Goal: Task Accomplishment & Management: Use online tool/utility

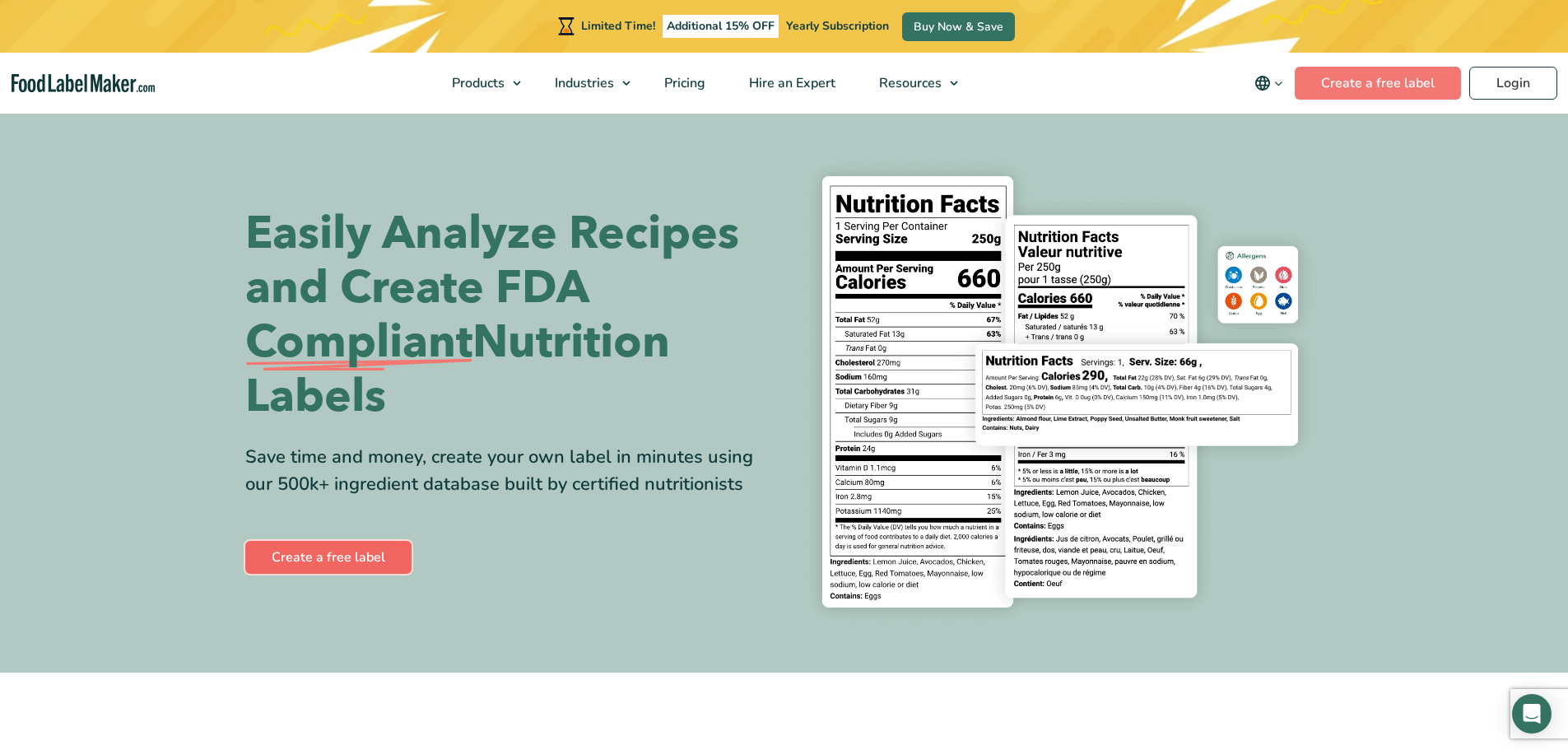
click at [348, 558] on link "Create a free label" at bounding box center [328, 557] width 166 height 33
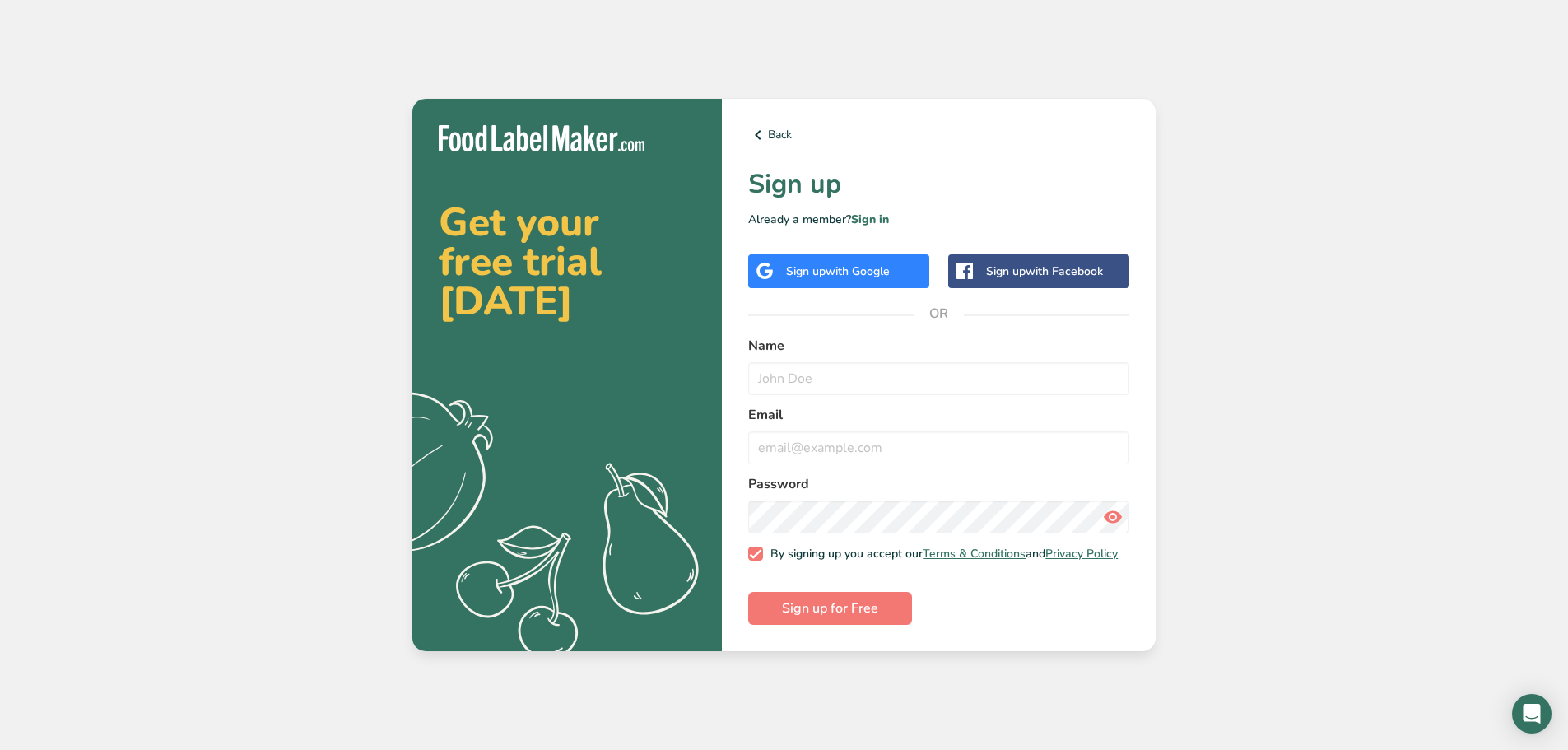
click at [871, 266] on span "with Google" at bounding box center [857, 271] width 64 height 15
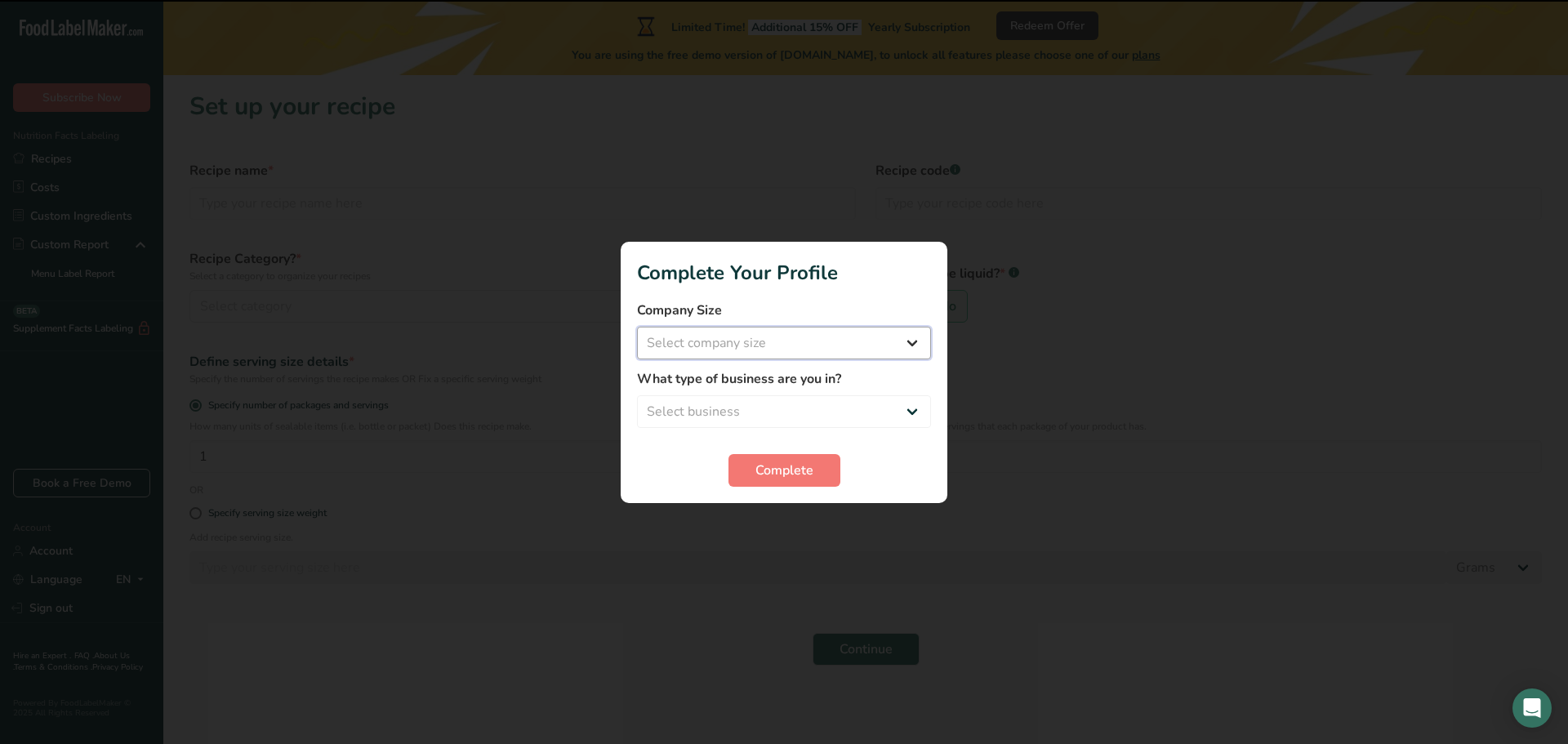
click at [918, 347] on select "Select company size Fewer than 10 Employees 10 to 50 Employees 51 to 500 Employ…" at bounding box center [784, 343] width 294 height 33
select select "4"
click at [637, 327] on select "Select company size Fewer than 10 Employees 10 to 50 Employees 51 to 500 Employ…" at bounding box center [784, 343] width 294 height 33
click at [849, 414] on select "Select business Packaged Food Manufacturer Restaurant & Cafe Bakery Meal Plans …" at bounding box center [784, 411] width 294 height 33
select select "1"
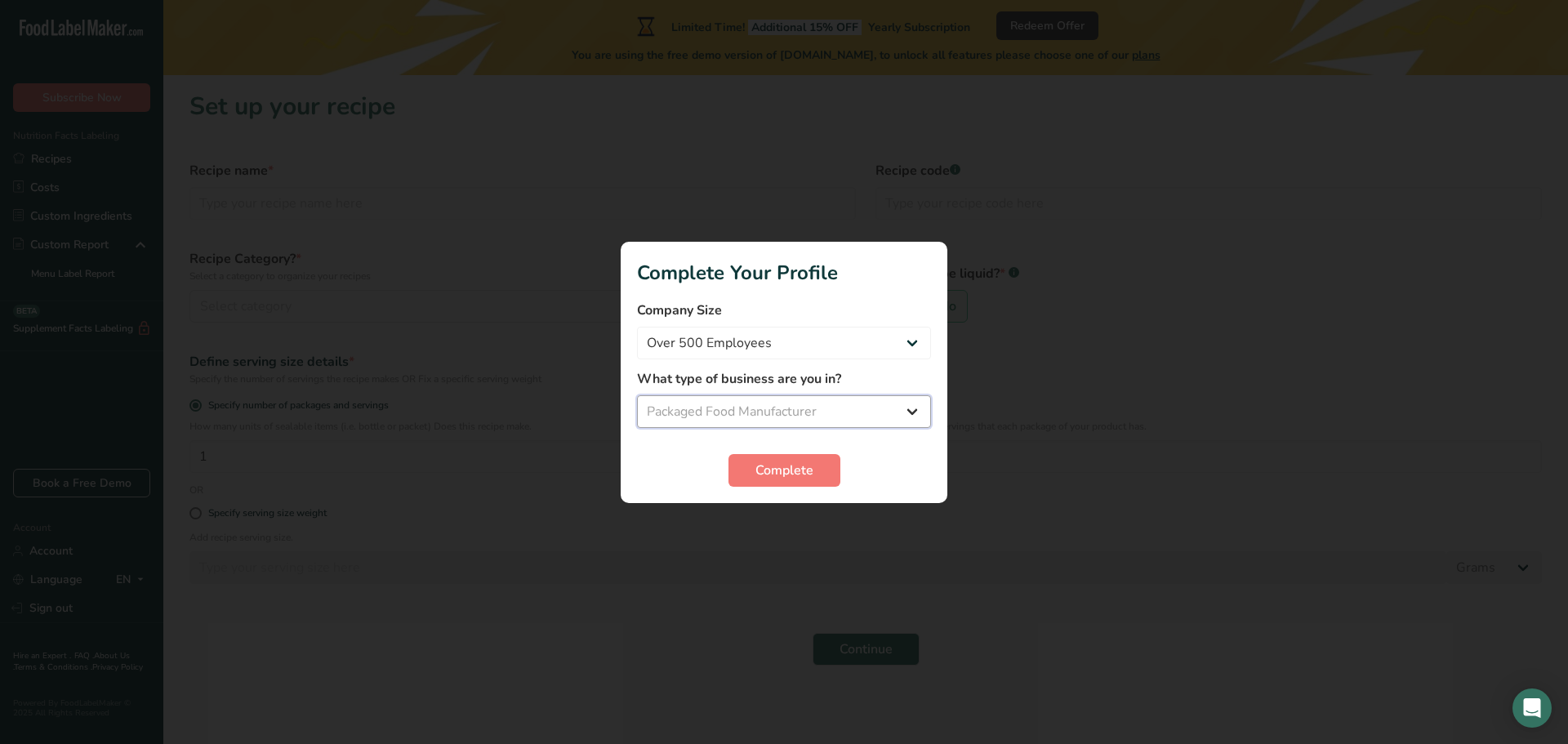
click at [637, 395] on select "Select business Packaged Food Manufacturer Restaurant & Cafe Bakery Meal Plans …" at bounding box center [784, 411] width 294 height 33
click at [816, 456] on button "Complete" at bounding box center [784, 470] width 112 height 33
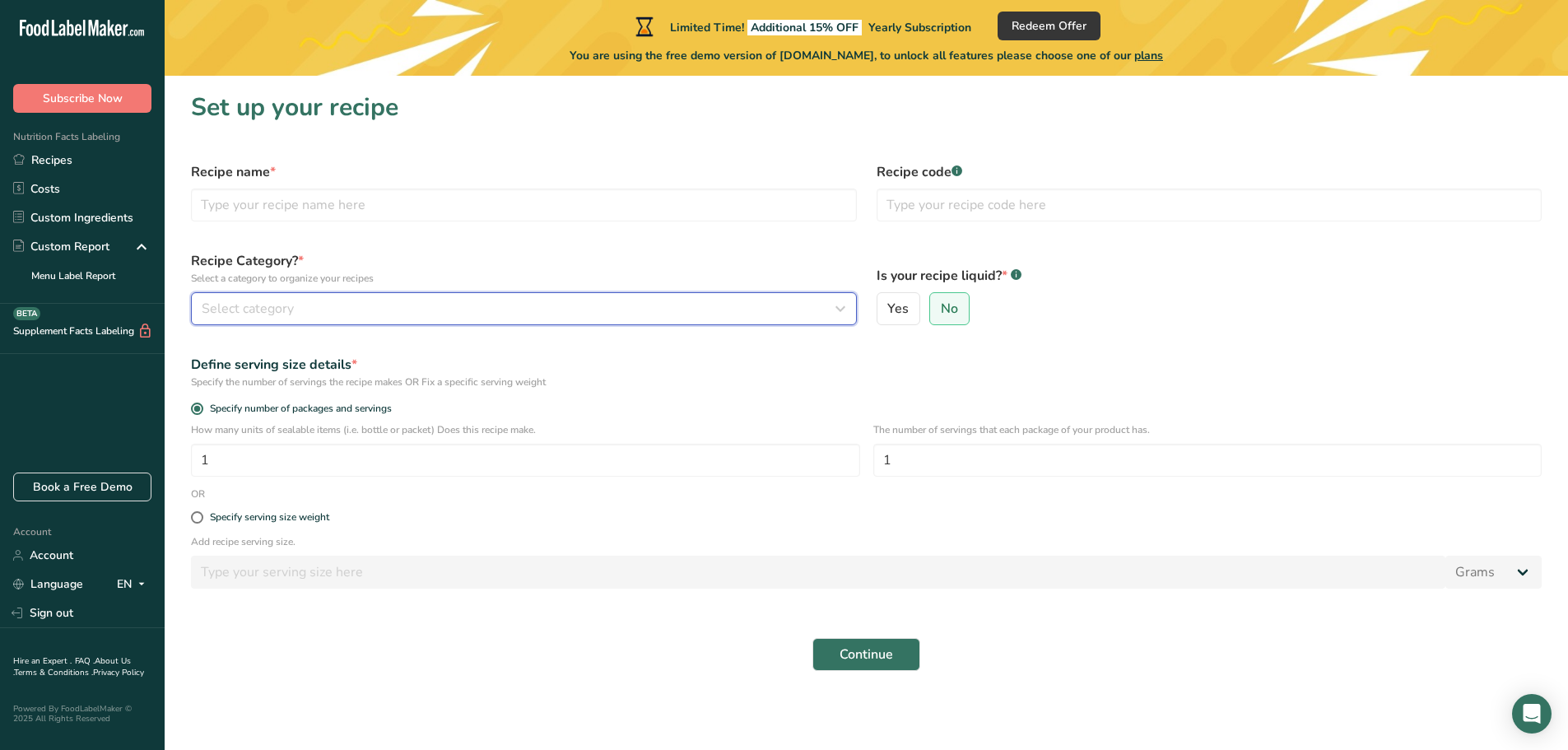
click at [841, 310] on icon "button" at bounding box center [839, 308] width 19 height 30
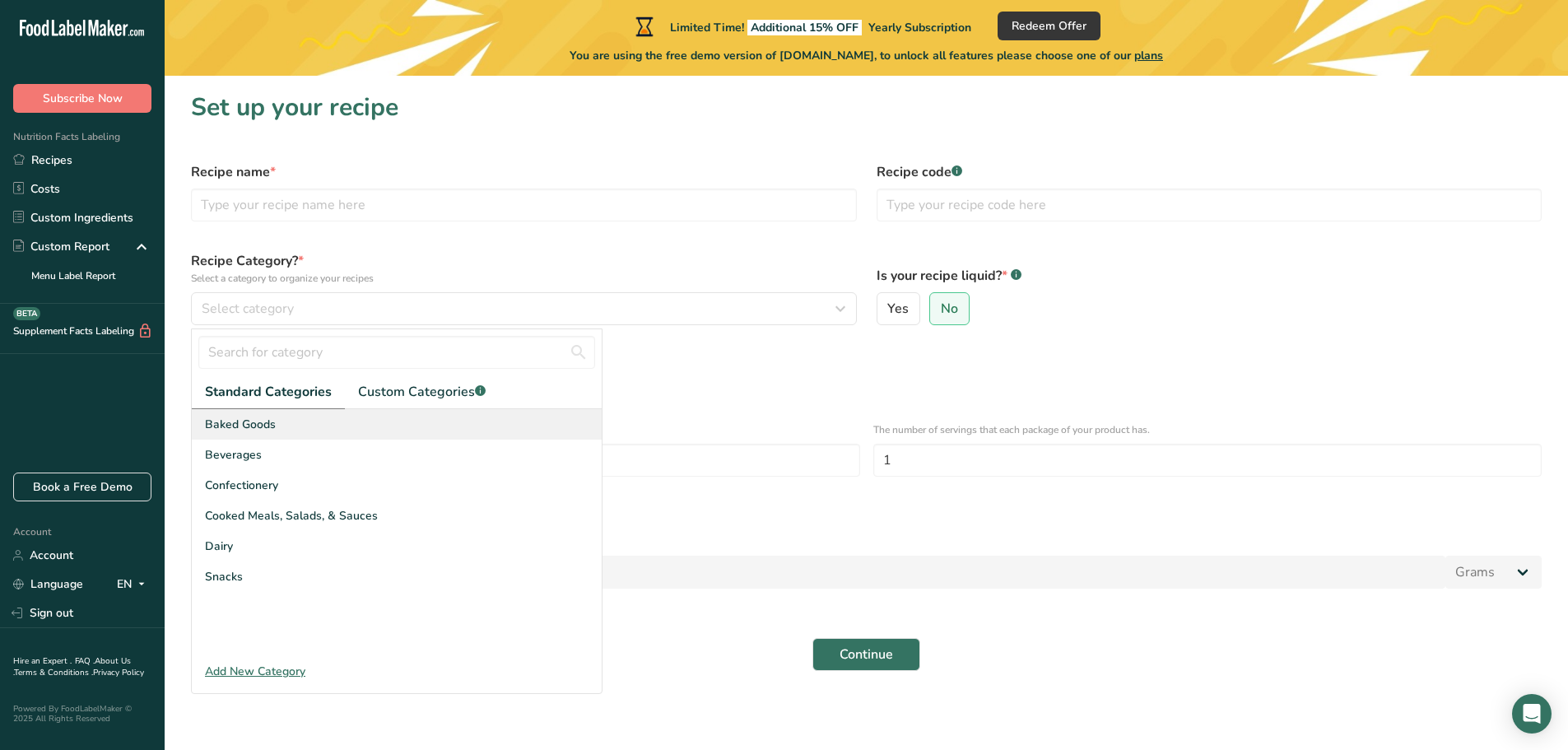
click at [312, 424] on div "Baked Goods" at bounding box center [396, 425] width 410 height 31
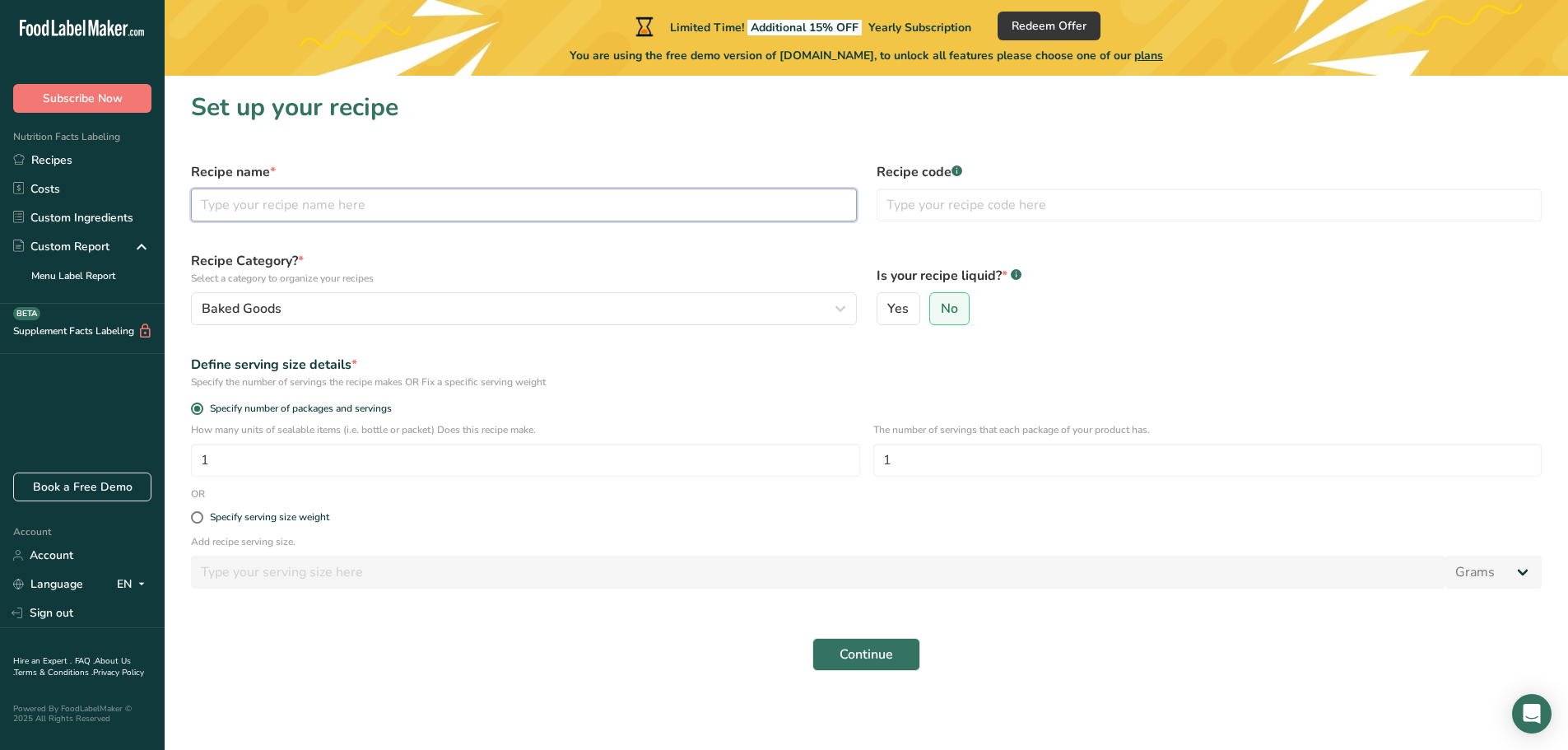
click at [344, 203] on input "text" at bounding box center [524, 204] width 666 height 33
type input "Crackers"
click at [993, 247] on div "Is your recipe liquid? * .a-a{fill:#347362;}.b-a{fill:#fff;} Yes No" at bounding box center [1209, 288] width 685 height 94
click at [951, 314] on span "No" at bounding box center [949, 308] width 17 height 16
click at [940, 314] on input "No" at bounding box center [935, 308] width 11 height 11
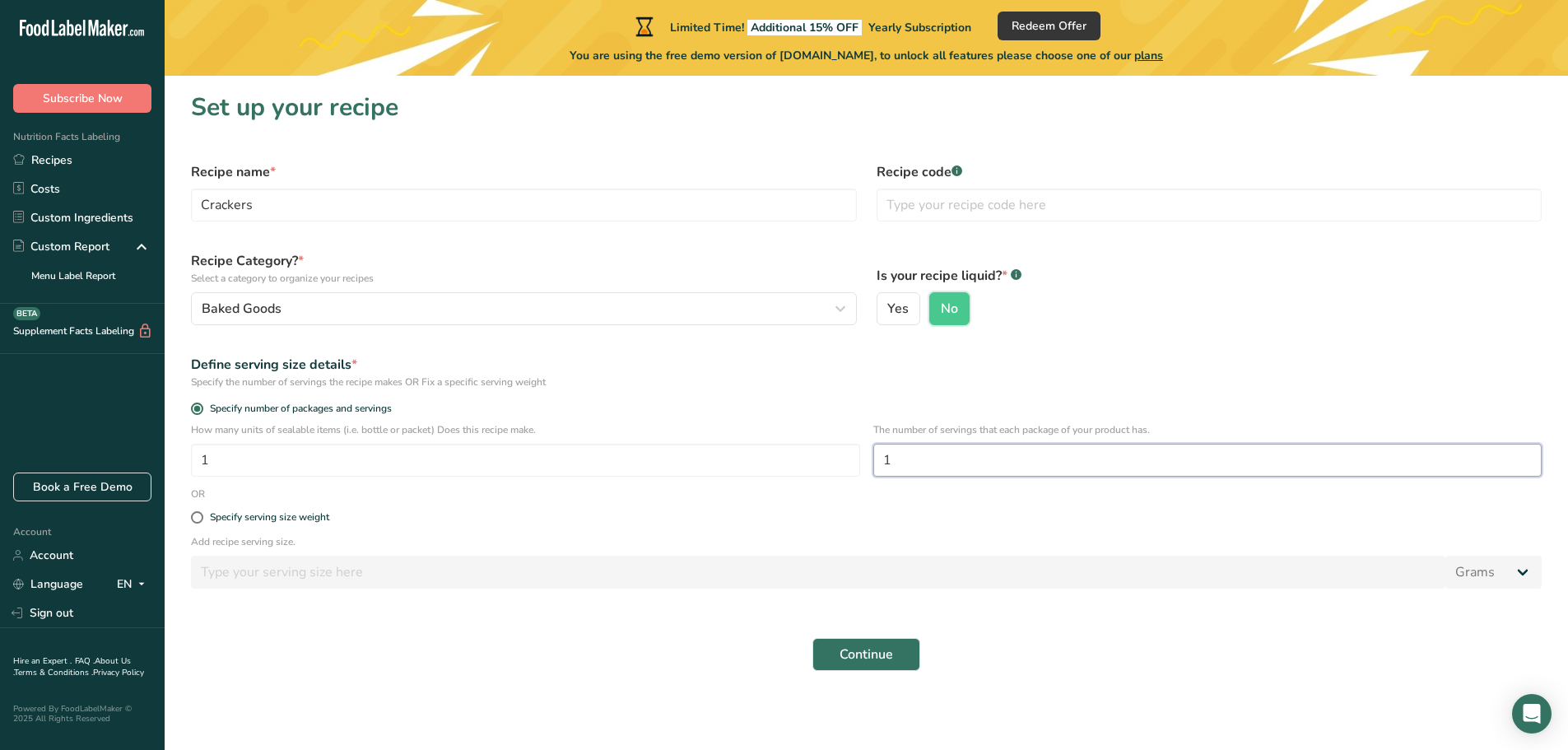
click at [936, 461] on input "1" at bounding box center [1208, 460] width 669 height 33
click at [326, 518] on div "Specify serving size weight" at bounding box center [269, 517] width 119 height 13
click at [202, 518] on input "Specify serving size weight" at bounding box center [196, 517] width 11 height 11
radio input "true"
radio input "false"
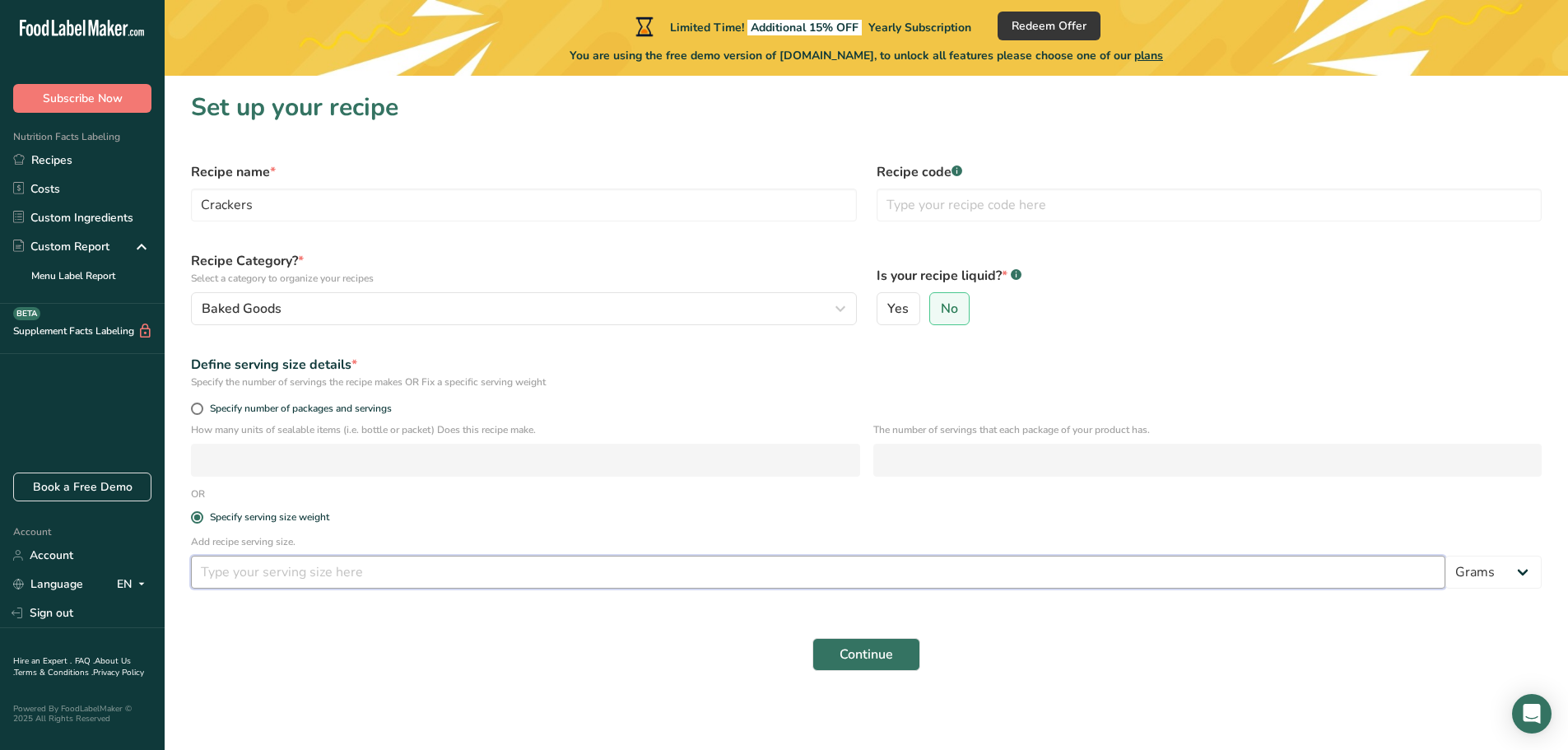
click at [381, 575] on input "number" at bounding box center [817, 572] width 1254 height 33
type input "8.6"
click at [854, 658] on span "Continue" at bounding box center [866, 654] width 53 height 19
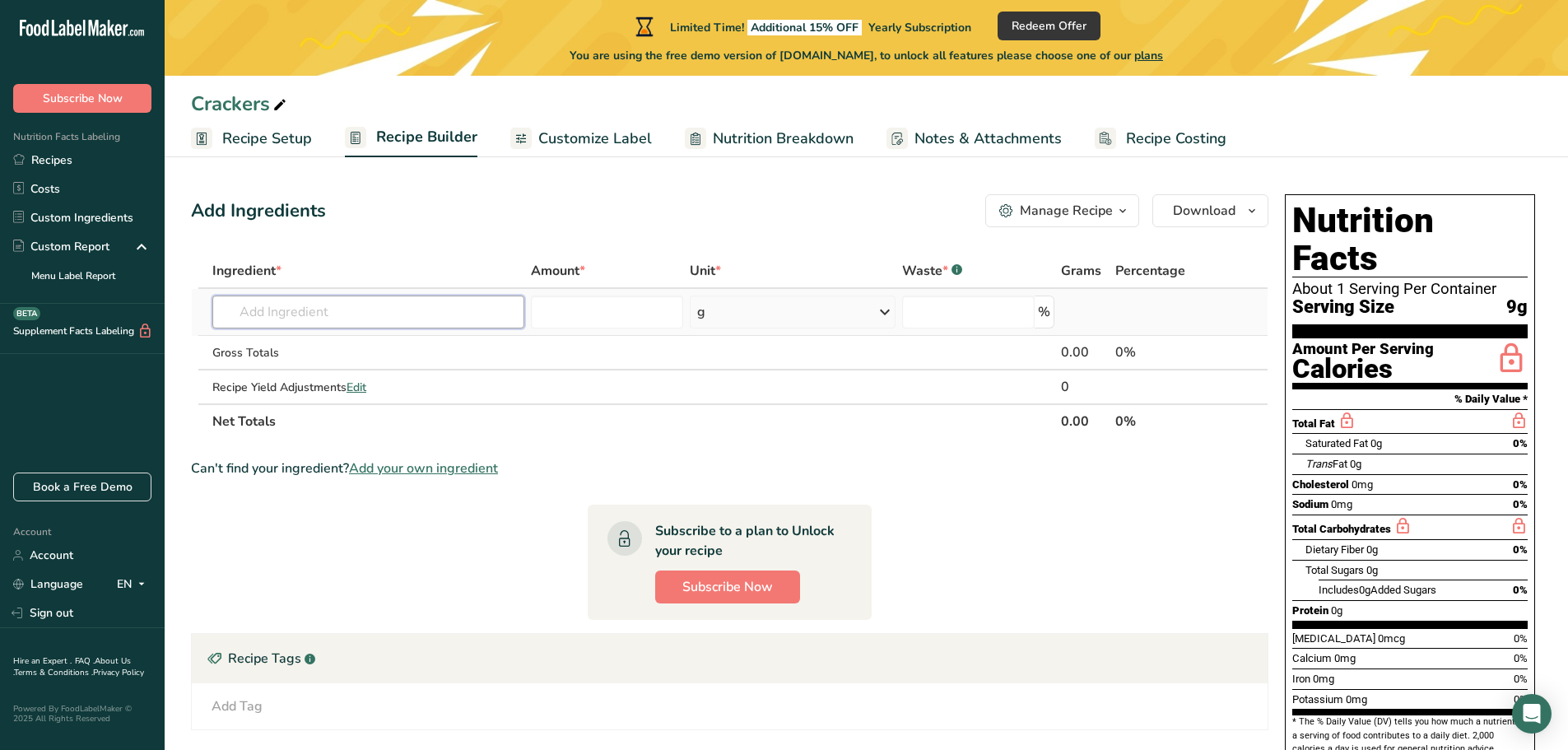
click at [435, 319] on input "text" at bounding box center [368, 312] width 312 height 33
click at [355, 318] on input "text" at bounding box center [368, 312] width 312 height 33
click at [1395, 409] on div "Total Fat" at bounding box center [1410, 421] width 235 height 25
click at [1338, 411] on icon at bounding box center [1346, 421] width 18 height 20
click at [1513, 306] on div at bounding box center [1511, 304] width 8 height 8
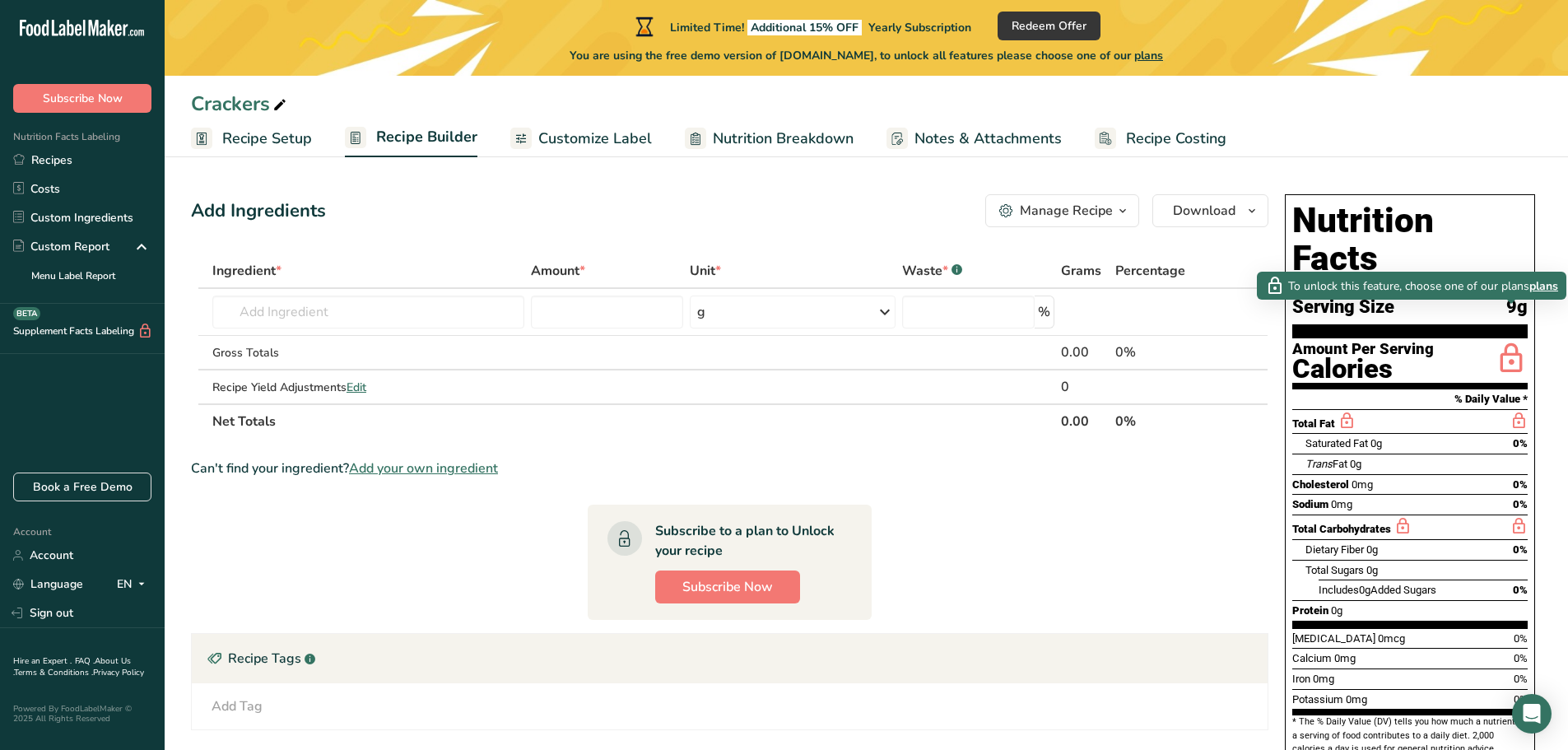
click at [1549, 286] on span "plans" at bounding box center [1543, 286] width 29 height 17
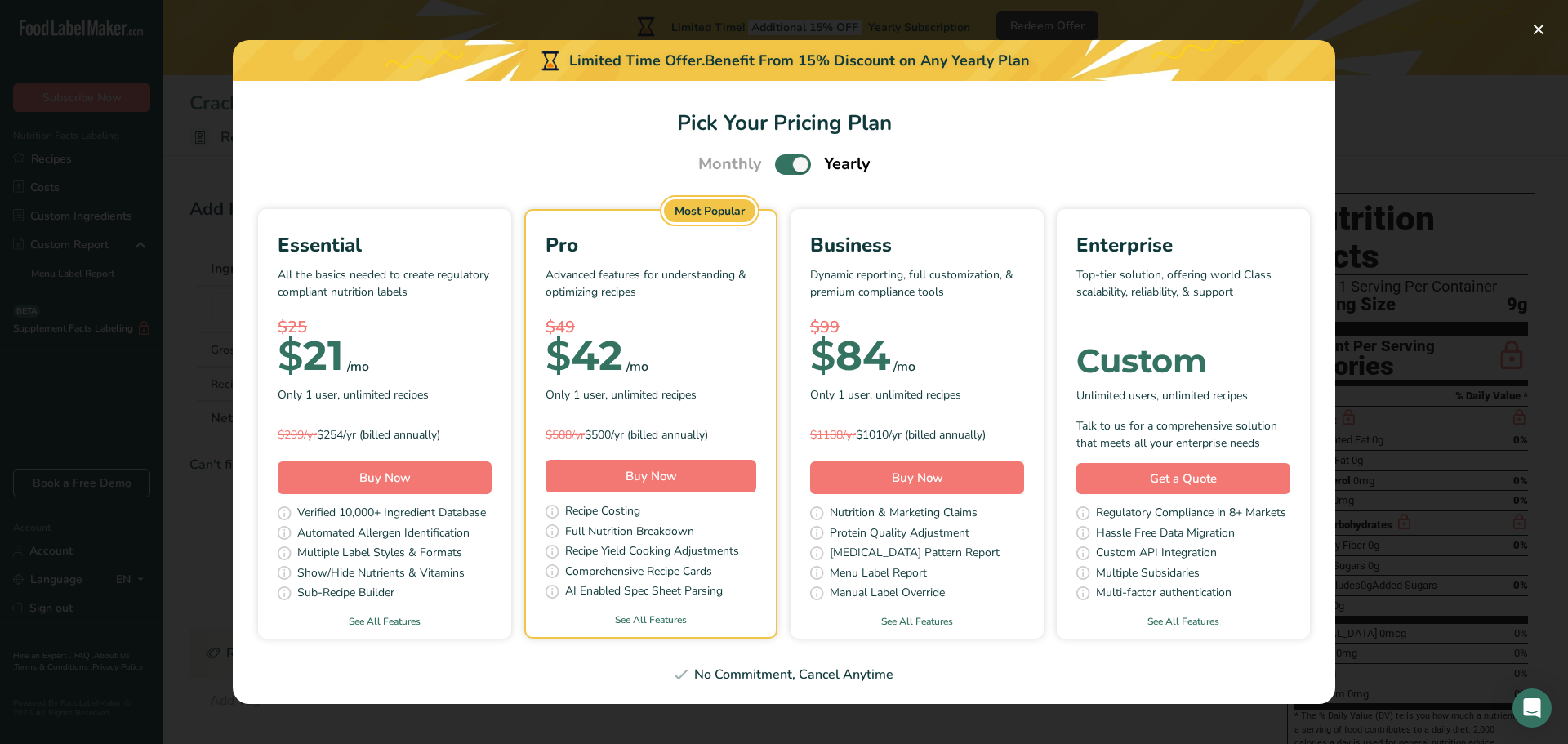
click at [1434, 66] on div "Pick Your Pricing Plan Modal" at bounding box center [784, 372] width 1568 height 744
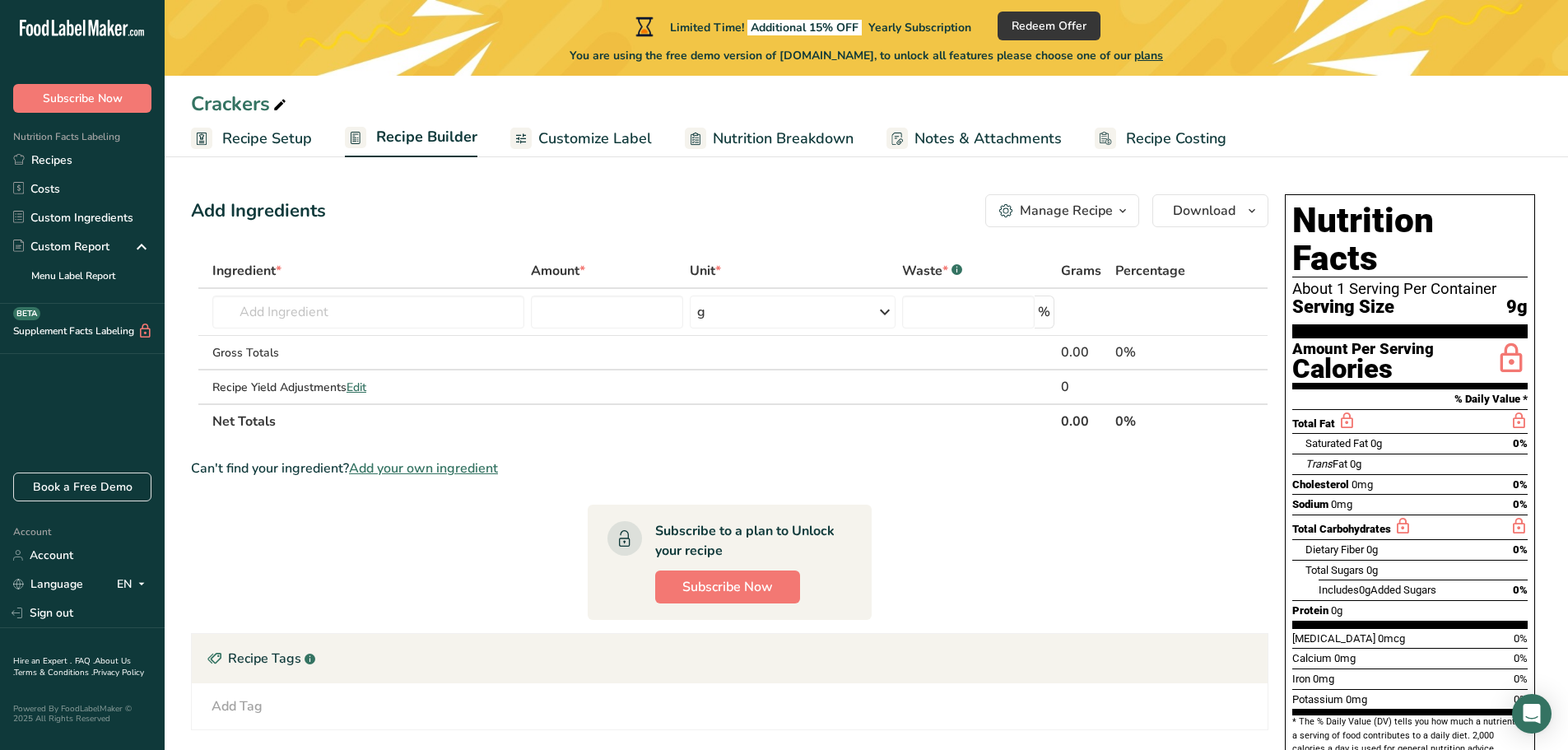
click at [1322, 202] on h1 "Nutrition Facts" at bounding box center [1410, 239] width 235 height 75
